Goal: Information Seeking & Learning: Find specific page/section

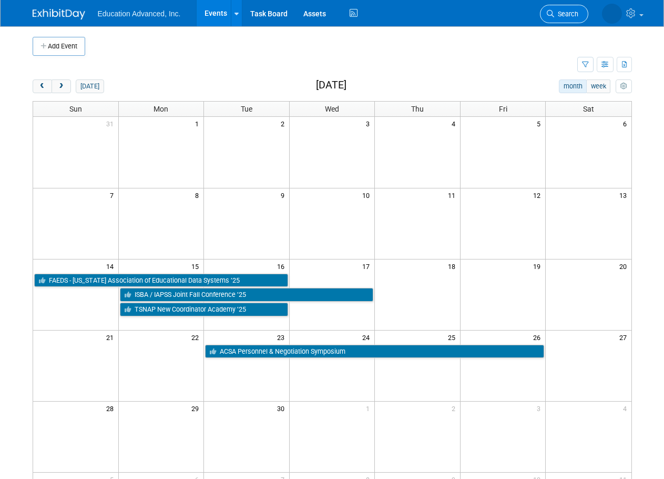
click at [568, 16] on span "Search" at bounding box center [566, 14] width 24 height 8
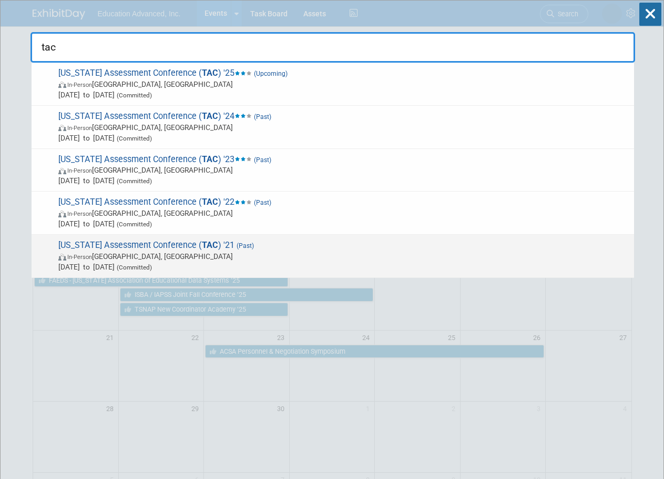
type input "tac"
click at [161, 257] on span "In-Person [GEOGRAPHIC_DATA], [GEOGRAPHIC_DATA]" at bounding box center [343, 256] width 571 height 11
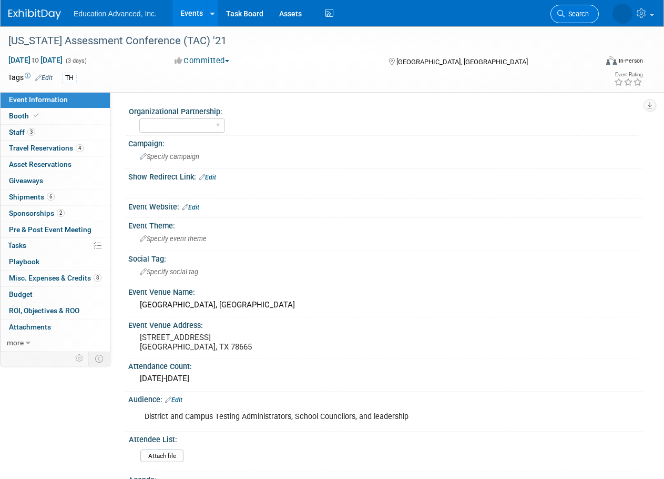
click at [584, 14] on span "Search" at bounding box center [577, 14] width 24 height 8
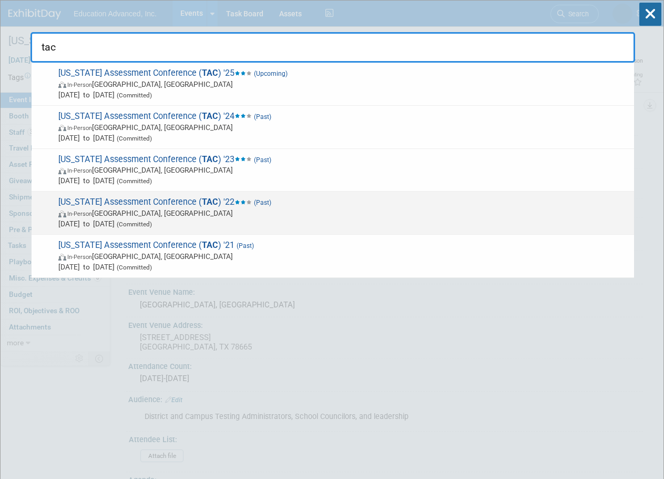
type input "tac"
click at [170, 208] on span "In-Person [GEOGRAPHIC_DATA], [GEOGRAPHIC_DATA]" at bounding box center [343, 213] width 571 height 11
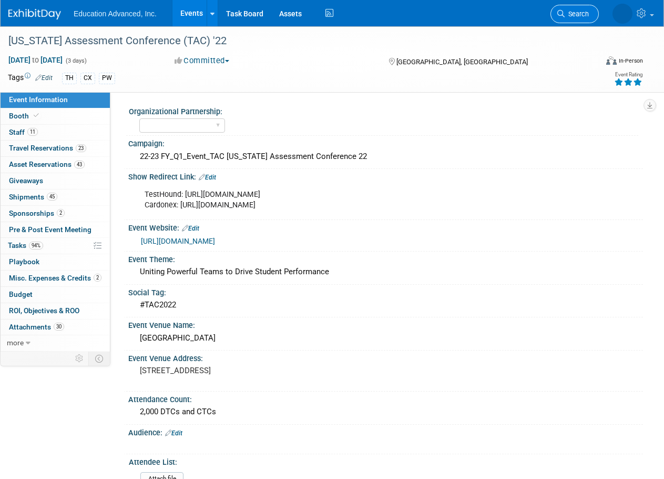
click at [568, 11] on span "Search" at bounding box center [577, 14] width 24 height 8
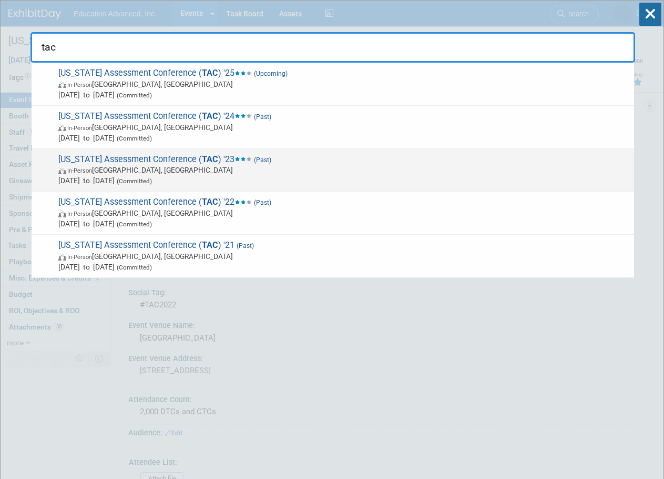
type input "tac"
click at [134, 163] on span "Texas Assessment Conference ( TAC ) '23 (Past) In-Person Round Rock, TX Nov 6, …" at bounding box center [342, 170] width 574 height 32
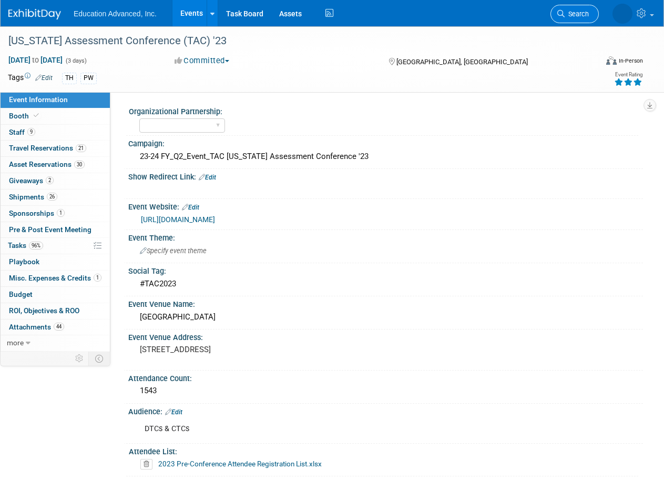
click at [565, 11] on span "Search" at bounding box center [577, 14] width 24 height 8
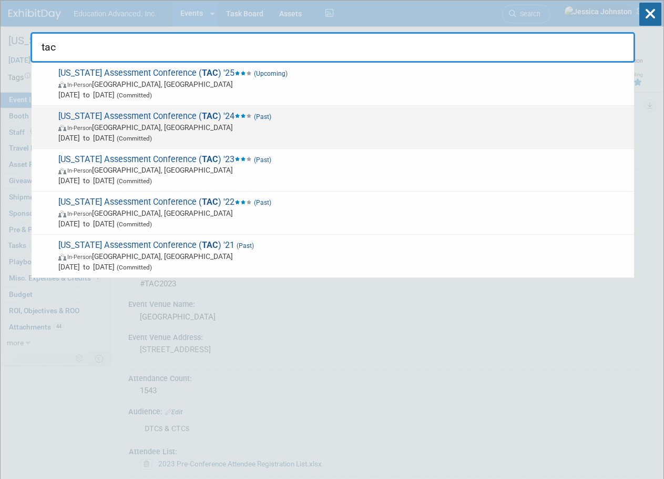
type input "tac"
click at [175, 122] on span "In-Person Round Rock, TX" at bounding box center [343, 127] width 571 height 11
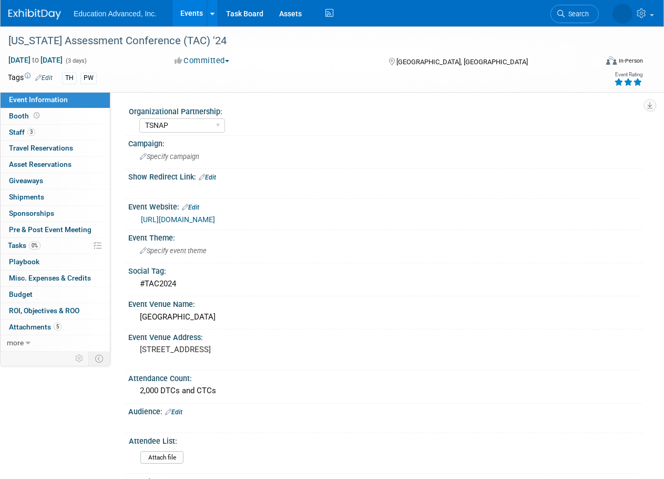
select select "TSNAP"
